Goal: Task Accomplishment & Management: Manage account settings

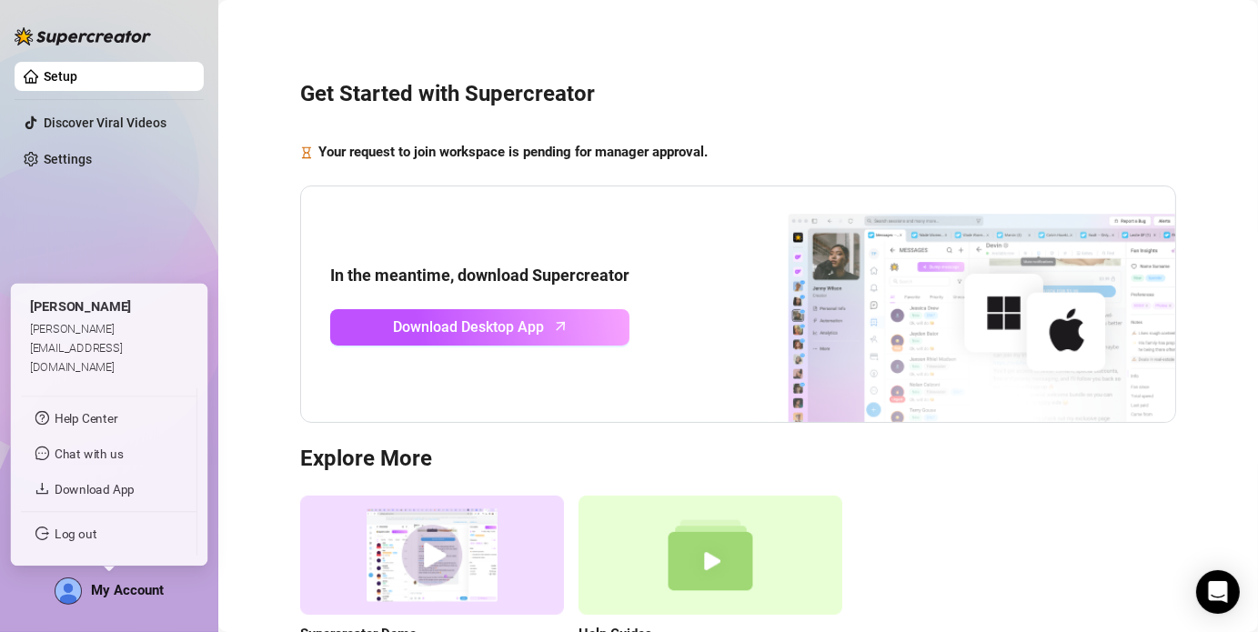
click at [125, 600] on div "My Account" at bounding box center [109, 591] width 109 height 27
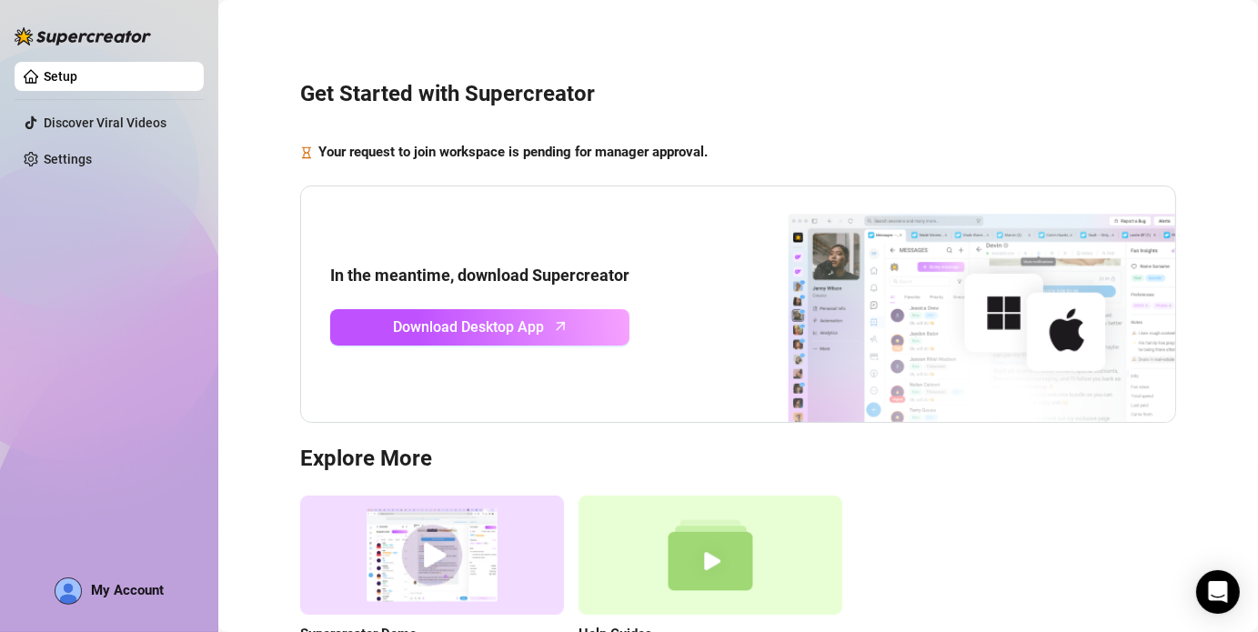
click at [132, 200] on div "Setup Discover Viral Videos Settings My Account" at bounding box center [109, 308] width 189 height 616
click at [522, 327] on span "Download Desktop App" at bounding box center [469, 327] width 151 height 23
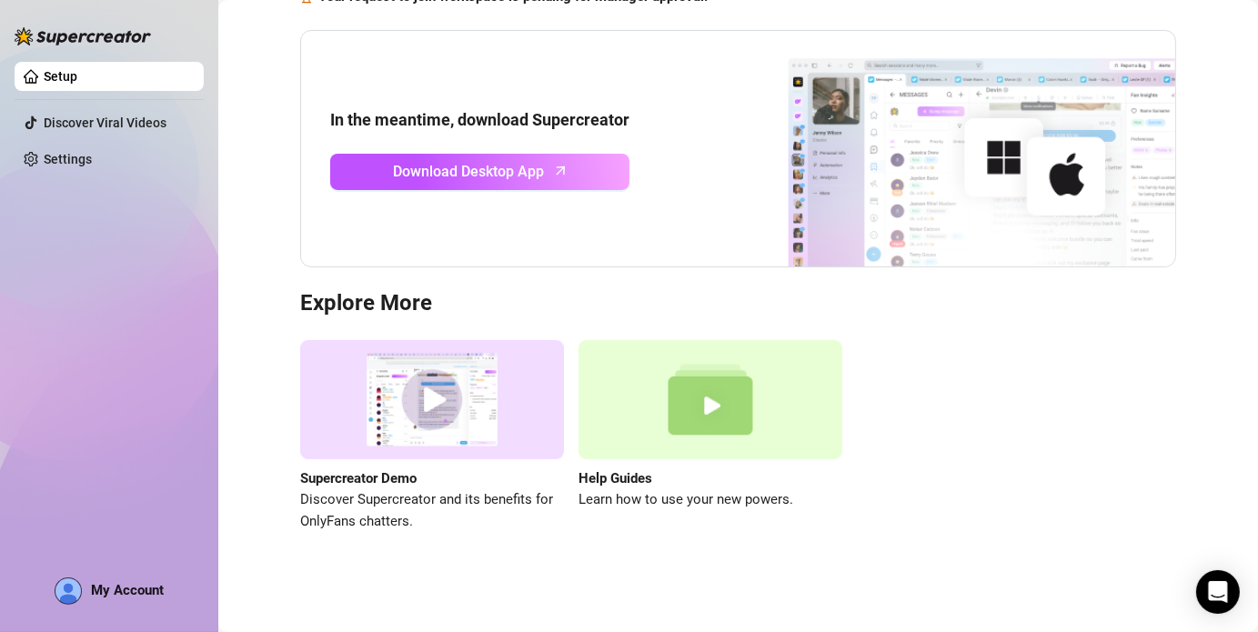
click at [105, 607] on div "Setup Discover Viral Videos Settings My Account" at bounding box center [109, 308] width 189 height 616
click at [106, 597] on span "My Account" at bounding box center [127, 590] width 73 height 16
click at [59, 73] on link "Setup" at bounding box center [61, 76] width 34 height 15
click at [46, 166] on link "Settings" at bounding box center [68, 159] width 48 height 15
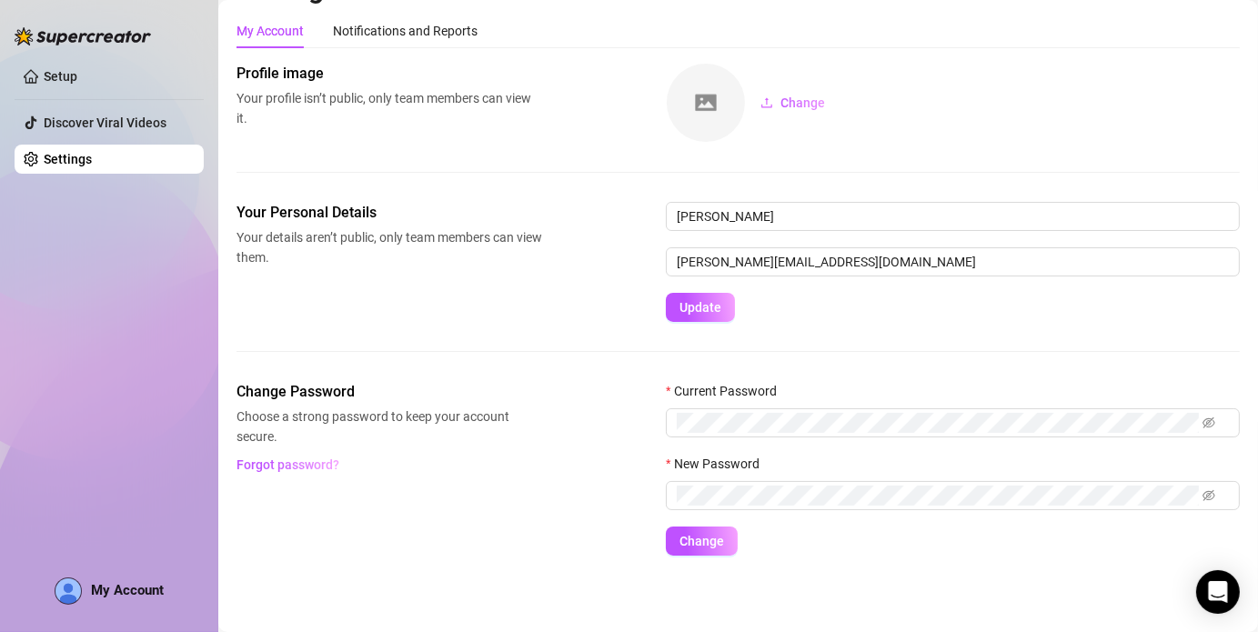
scroll to position [40, 0]
click at [399, 32] on div "Notifications and Reports" at bounding box center [405, 32] width 145 height 20
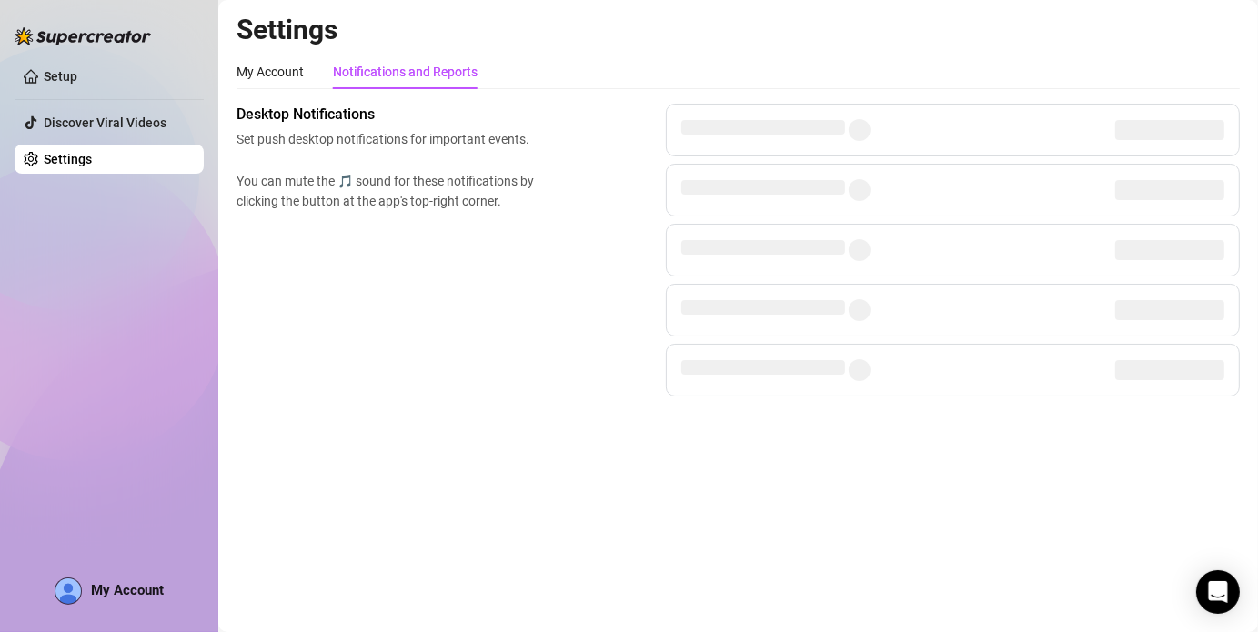
click at [90, 599] on div "My Account" at bounding box center [109, 591] width 109 height 27
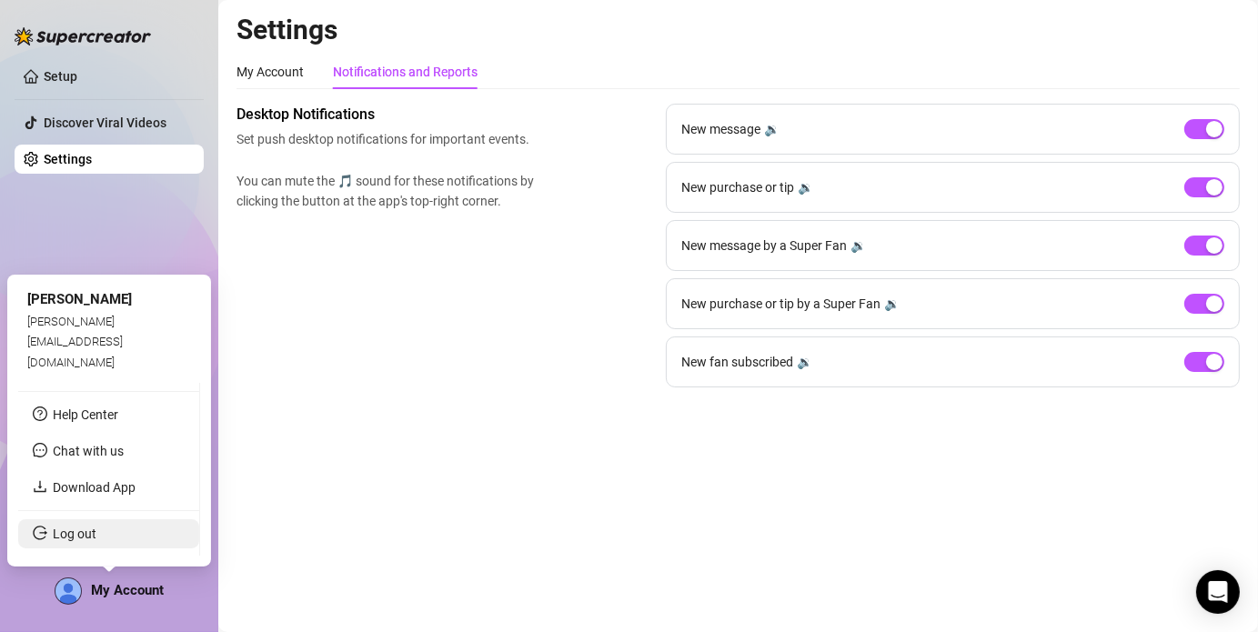
click at [96, 538] on link "Log out" at bounding box center [75, 534] width 44 height 15
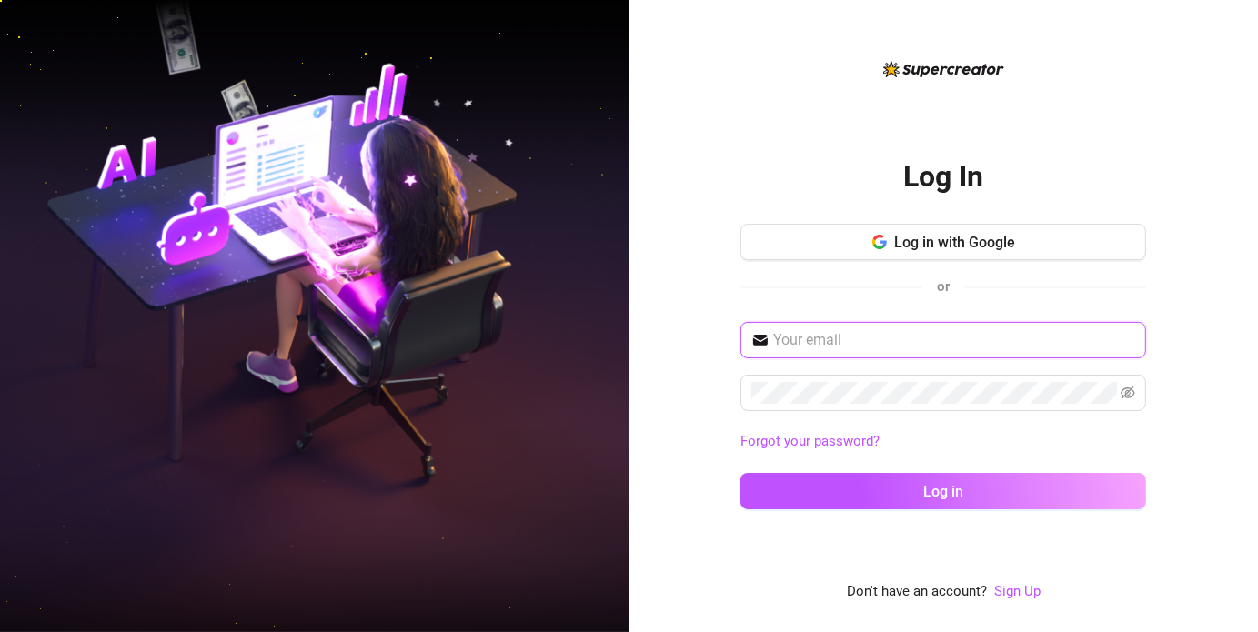
type input "[PERSON_NAME][EMAIL_ADDRESS][DOMAIN_NAME]"
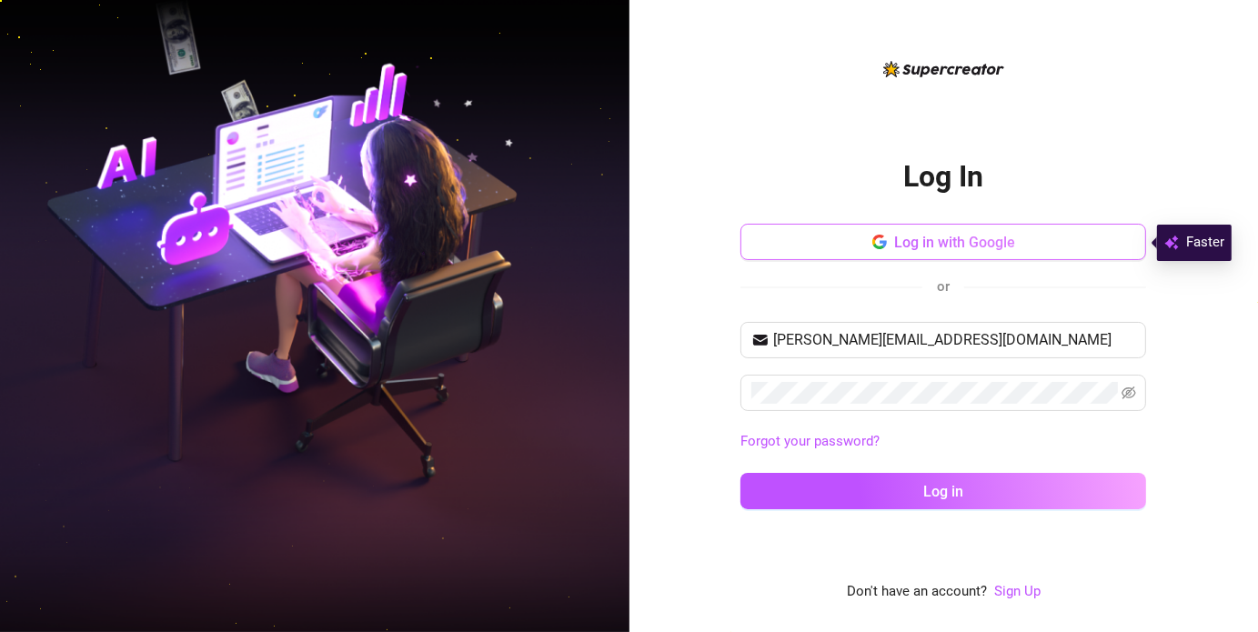
click at [935, 240] on span "Log in with Google" at bounding box center [954, 242] width 121 height 17
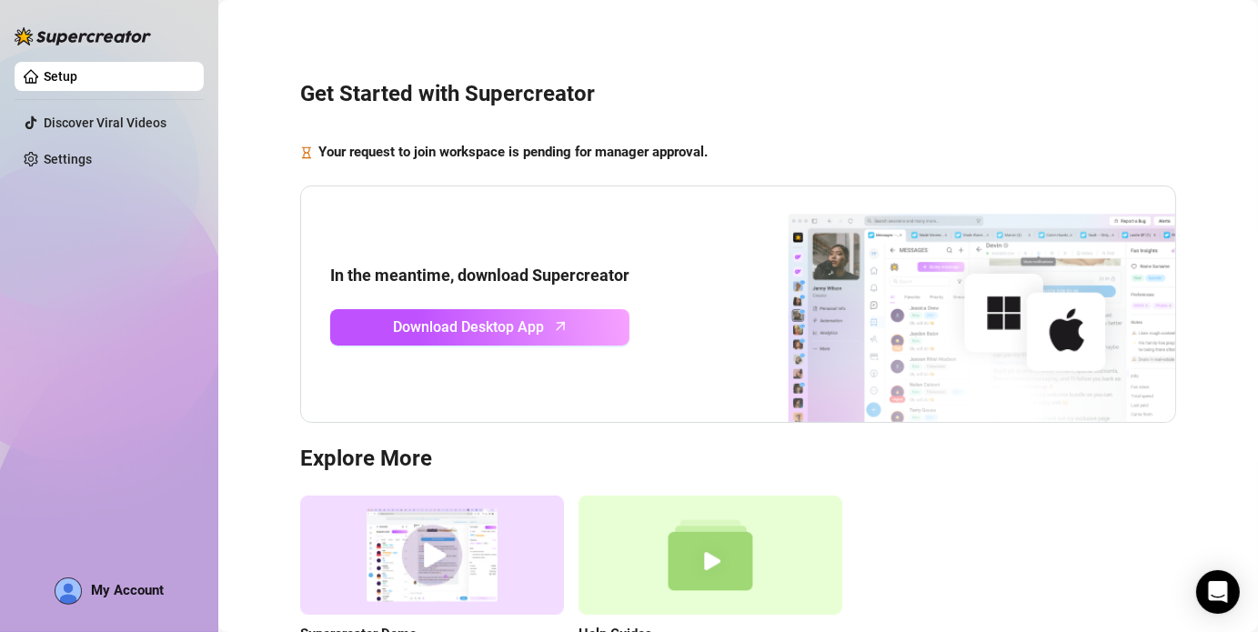
click at [131, 582] on span "My Account" at bounding box center [127, 590] width 73 height 16
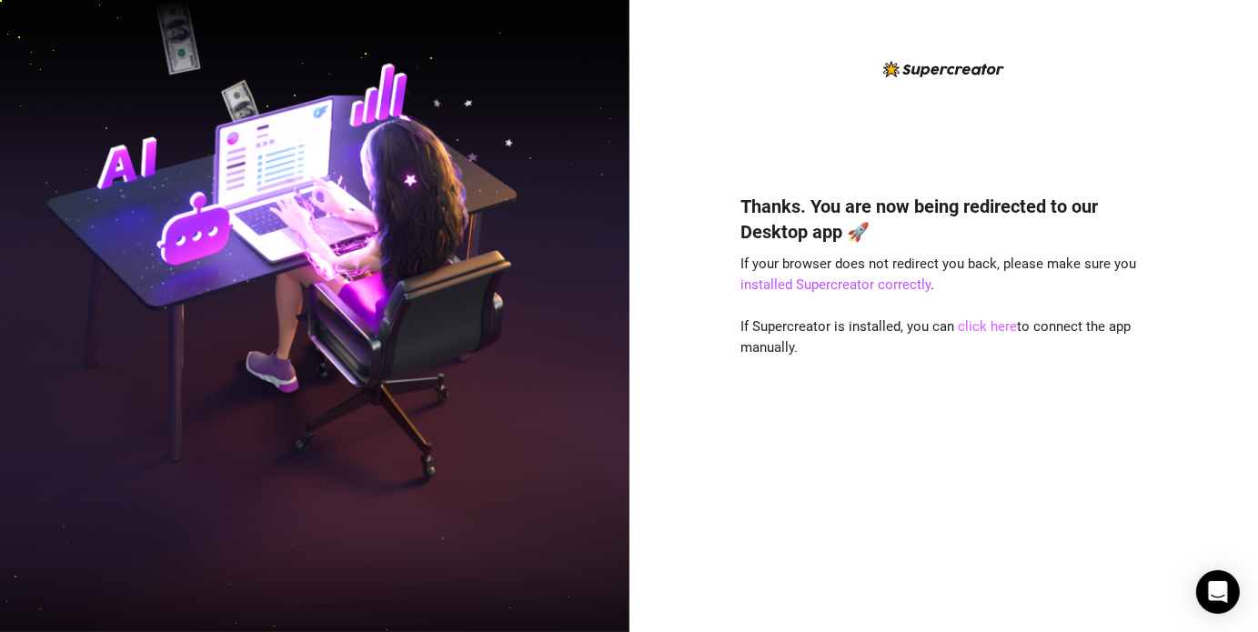
click at [979, 333] on link "click here" at bounding box center [987, 326] width 59 height 16
click at [975, 327] on link "click here" at bounding box center [987, 326] width 59 height 16
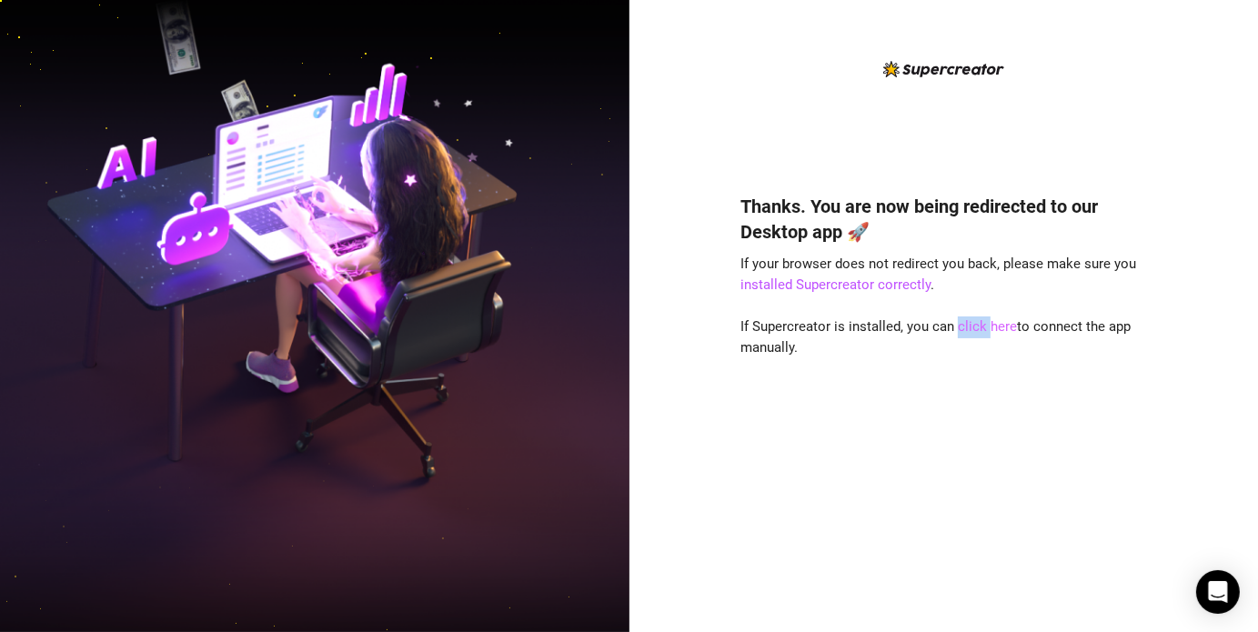
click at [975, 327] on link "click here" at bounding box center [987, 326] width 59 height 16
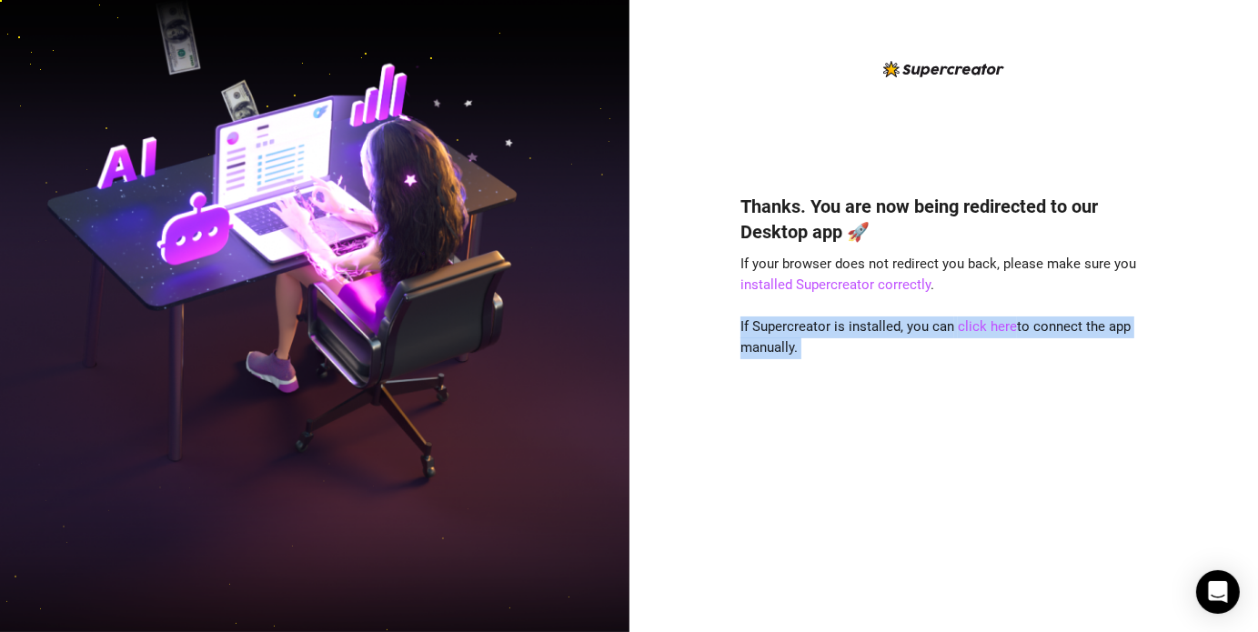
click at [861, 465] on div "Thanks. You are now being redirected to our Desktop app 🚀 If your browser does …" at bounding box center [943, 386] width 406 height 434
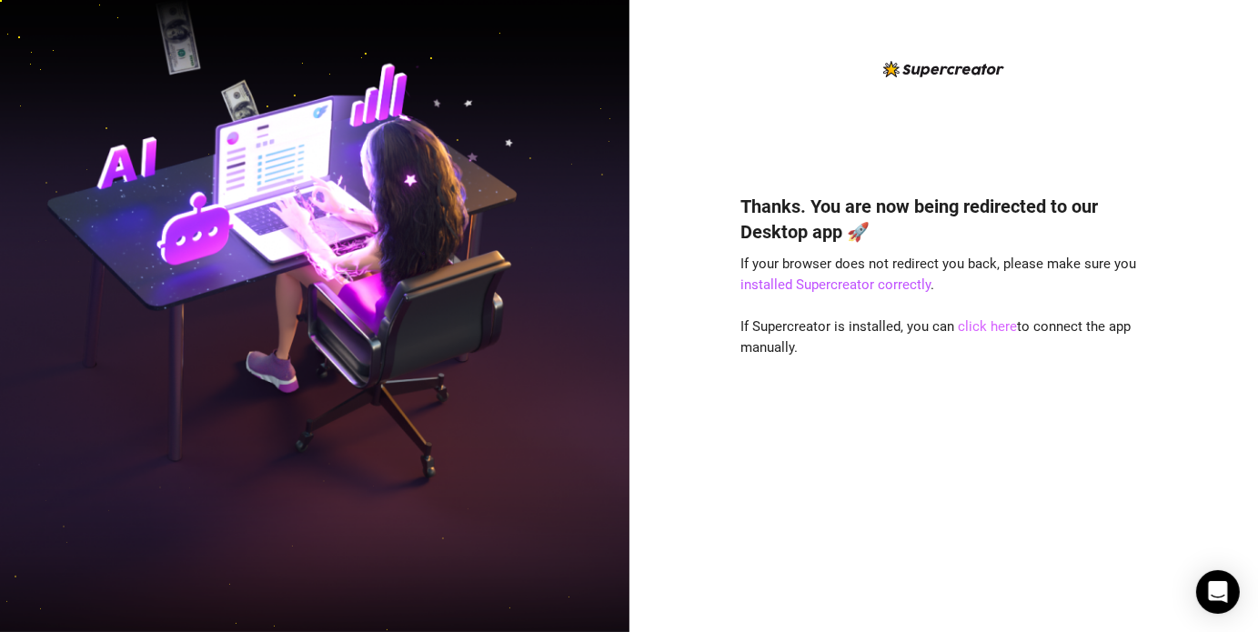
click at [973, 330] on link "click here" at bounding box center [987, 326] width 59 height 16
click at [1006, 317] on div "Thanks. You are now being redirected to our Desktop app 🚀 If your browser does …" at bounding box center [943, 386] width 406 height 434
click at [992, 323] on link "click here" at bounding box center [987, 326] width 59 height 16
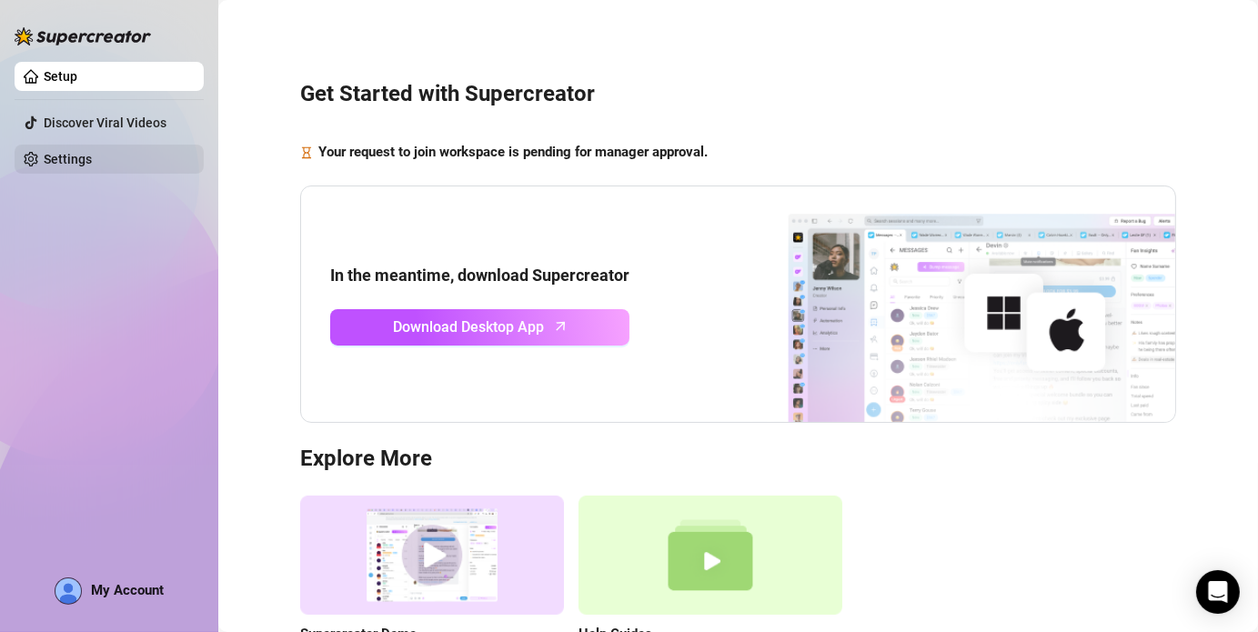
click at [69, 152] on link "Settings" at bounding box center [68, 159] width 48 height 15
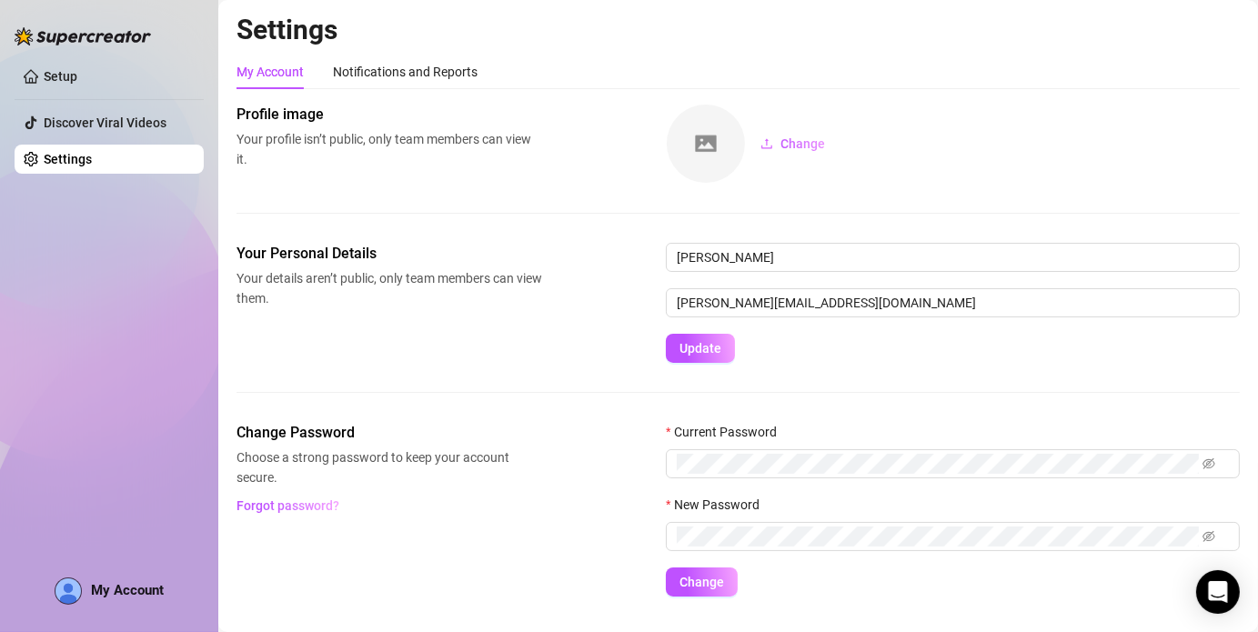
click at [57, 159] on link "Settings" at bounding box center [68, 159] width 48 height 15
click at [84, 604] on div "My Account" at bounding box center [109, 591] width 109 height 27
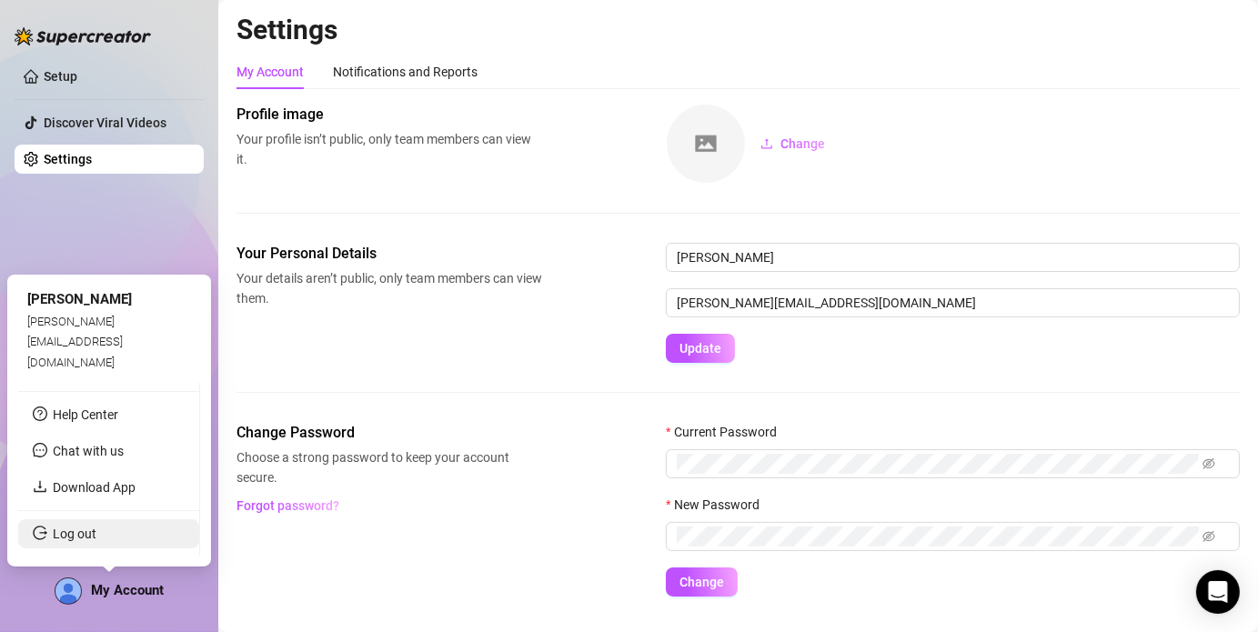
click at [53, 541] on link "Log out" at bounding box center [75, 534] width 44 height 15
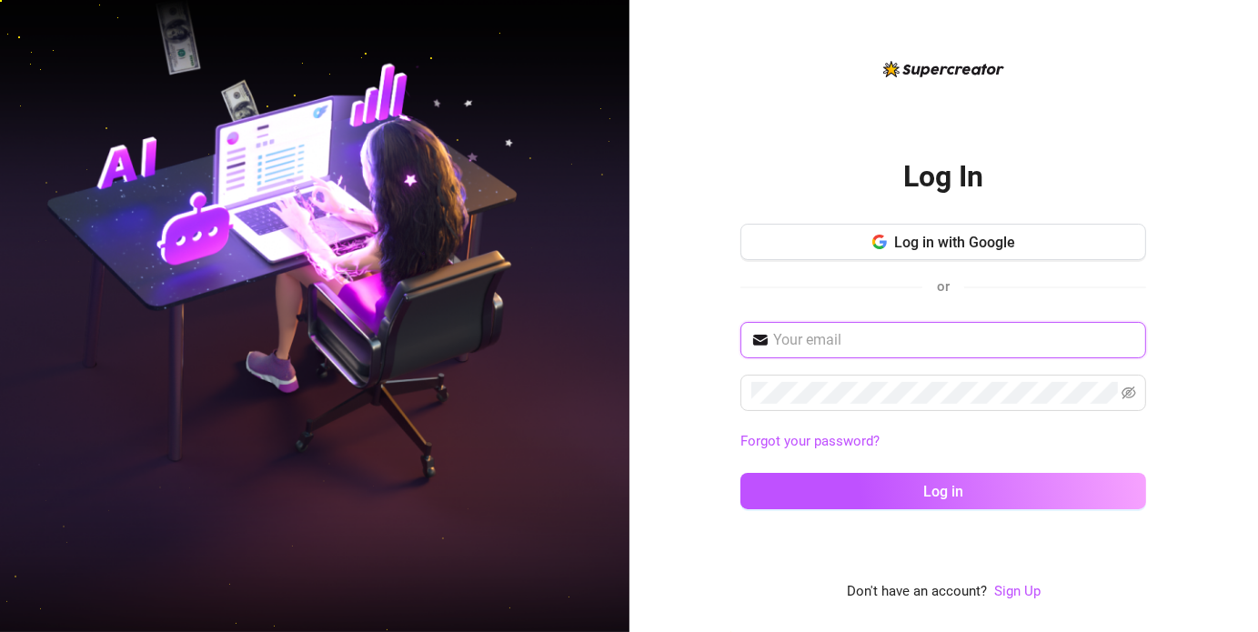
type input "[PERSON_NAME][EMAIL_ADDRESS][DOMAIN_NAME]"
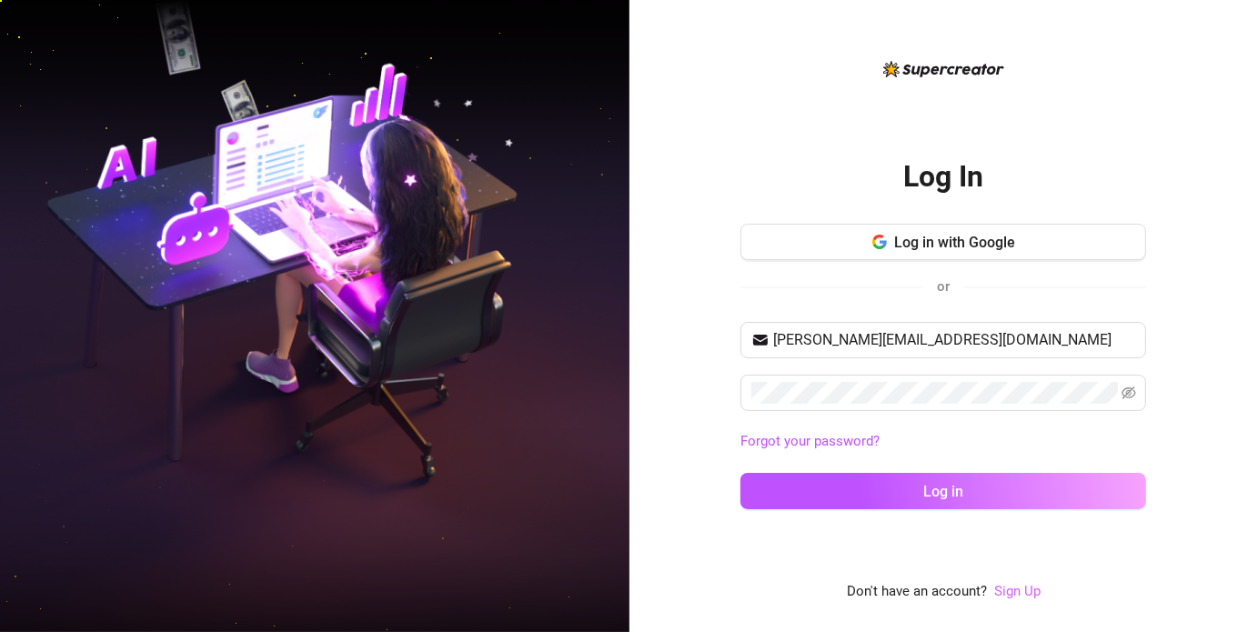
click at [1010, 589] on link "Sign Up" at bounding box center [1017, 591] width 46 height 16
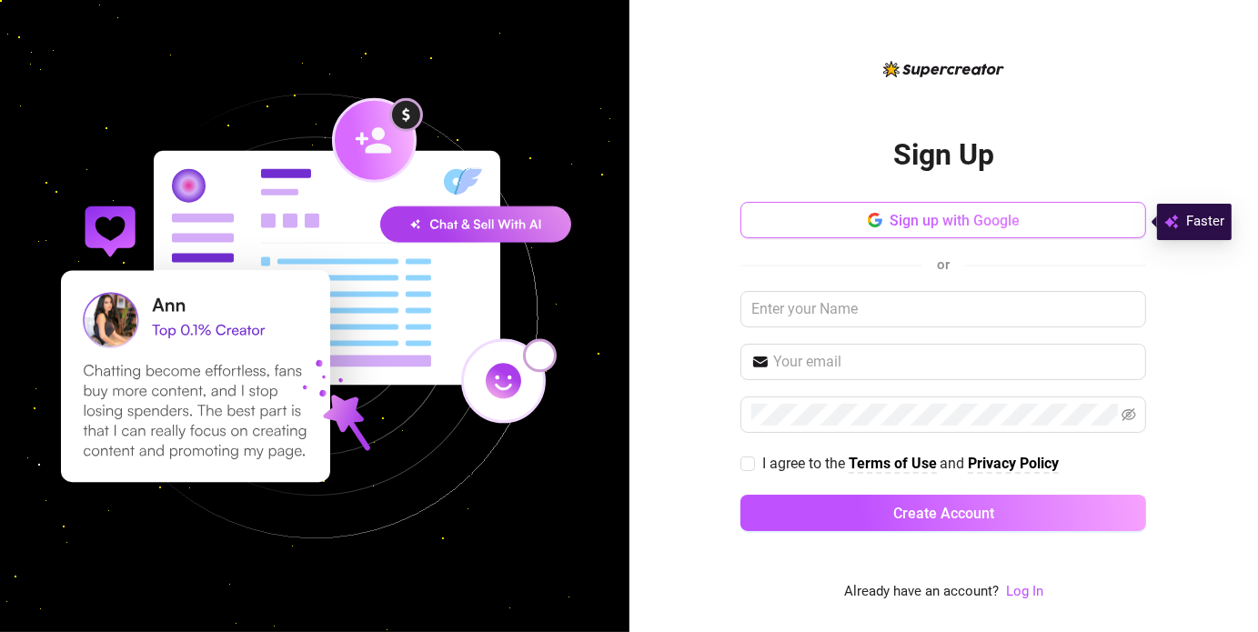
click at [926, 219] on span "Sign up with Google" at bounding box center [955, 220] width 130 height 17
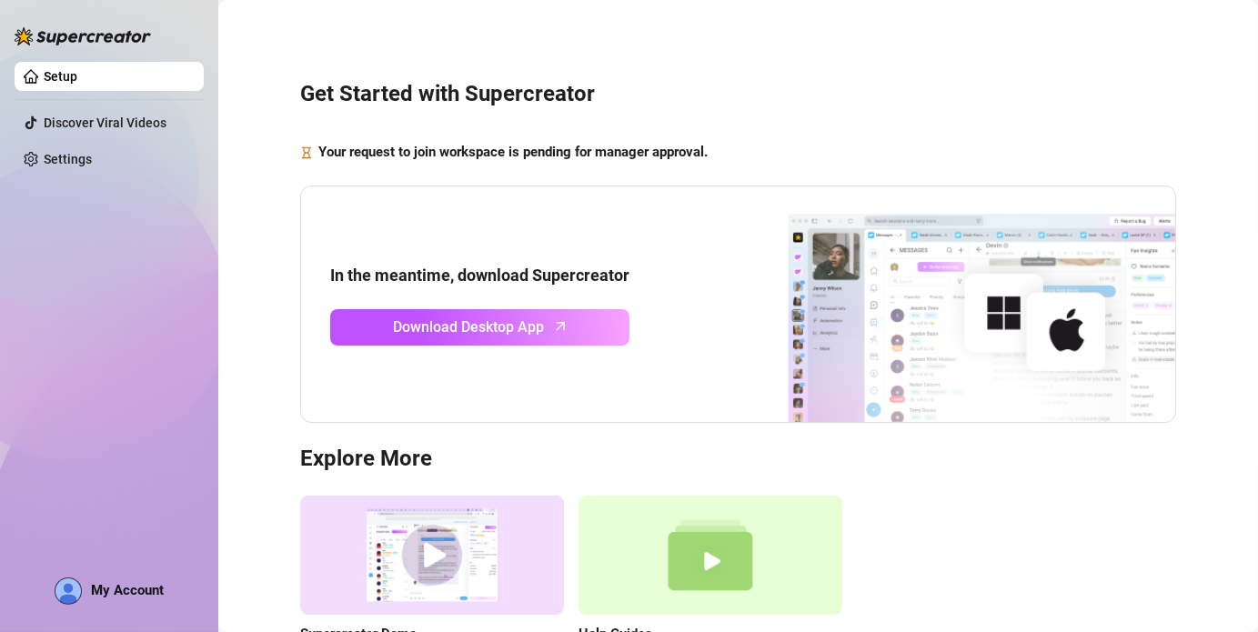
click at [92, 603] on div "My Account" at bounding box center [109, 591] width 109 height 27
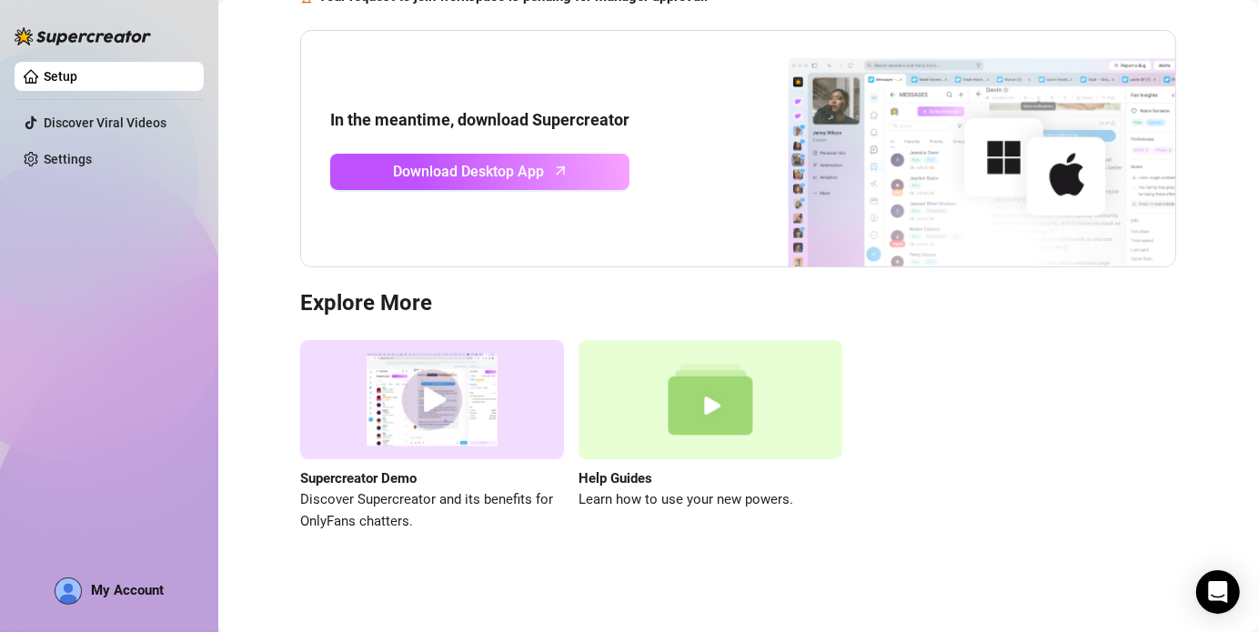
scroll to position [156, 0]
